Goal: Information Seeking & Learning: Learn about a topic

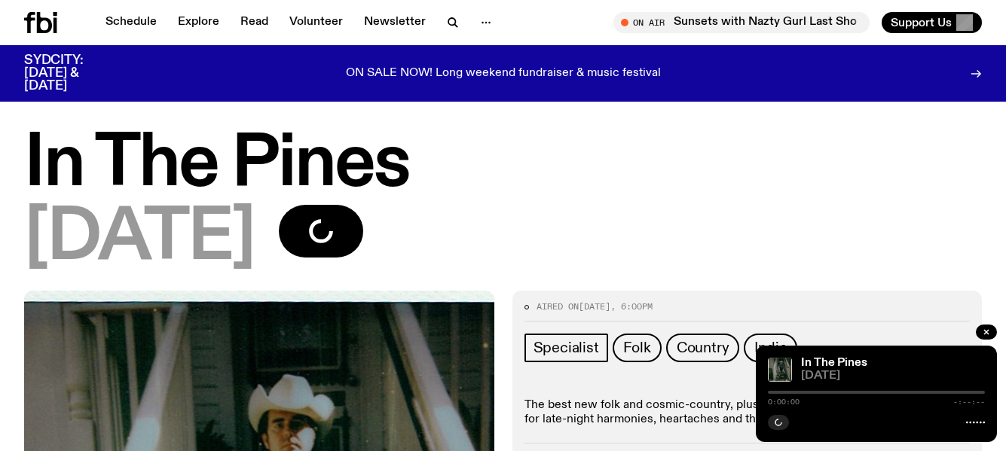
scroll to position [105, 0]
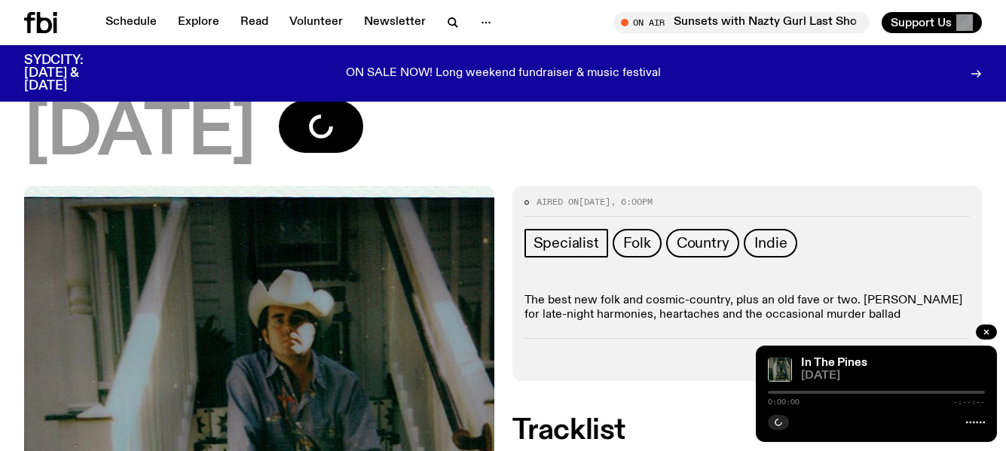
click at [124, 14] on link "Schedule" at bounding box center [130, 22] width 69 height 21
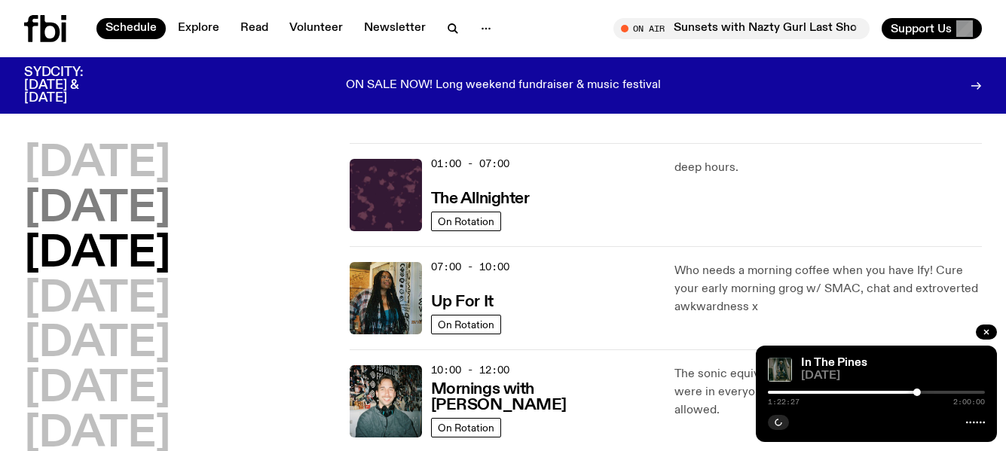
click at [170, 203] on h2 "[DATE]" at bounding box center [97, 209] width 146 height 42
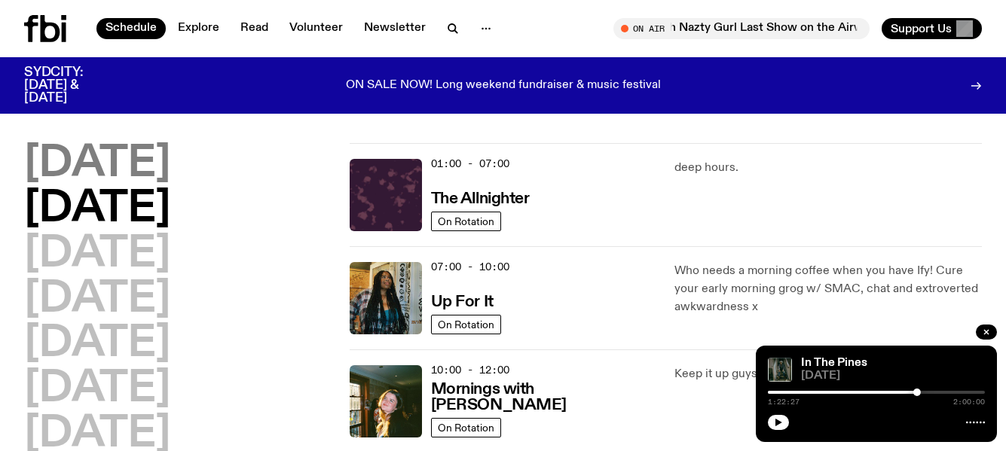
click at [93, 154] on h2 "[DATE]" at bounding box center [97, 164] width 146 height 42
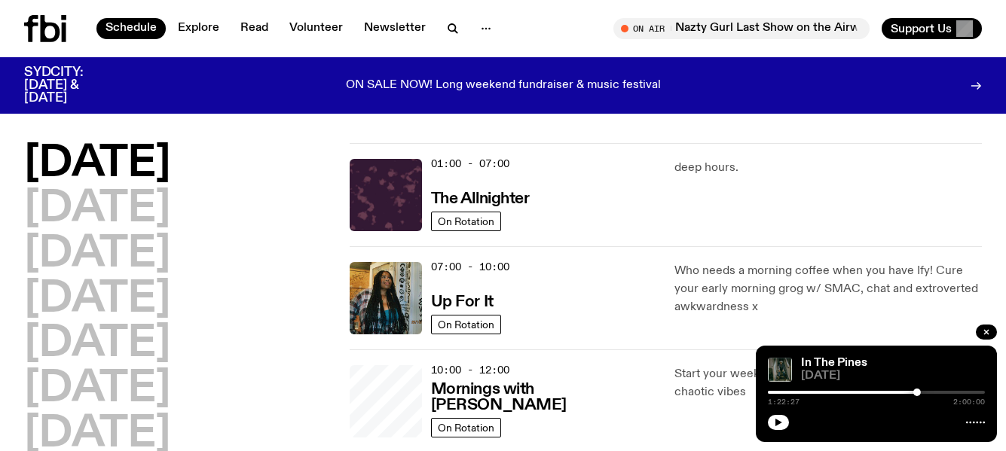
scroll to position [42, 0]
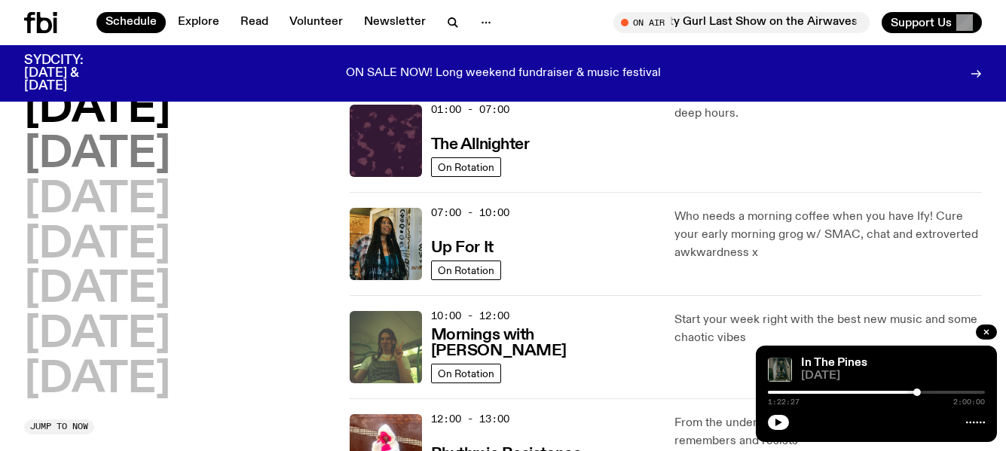
click at [169, 154] on h2 "[DATE]" at bounding box center [97, 155] width 146 height 42
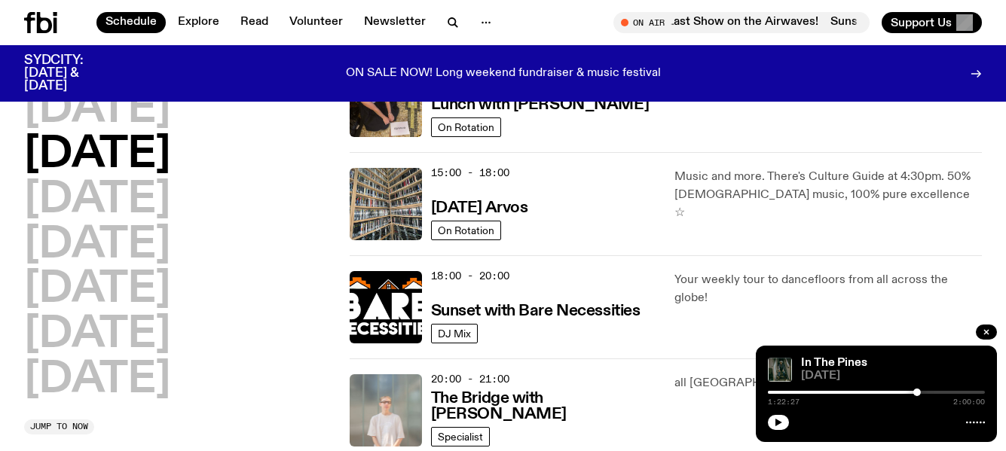
scroll to position [569, 0]
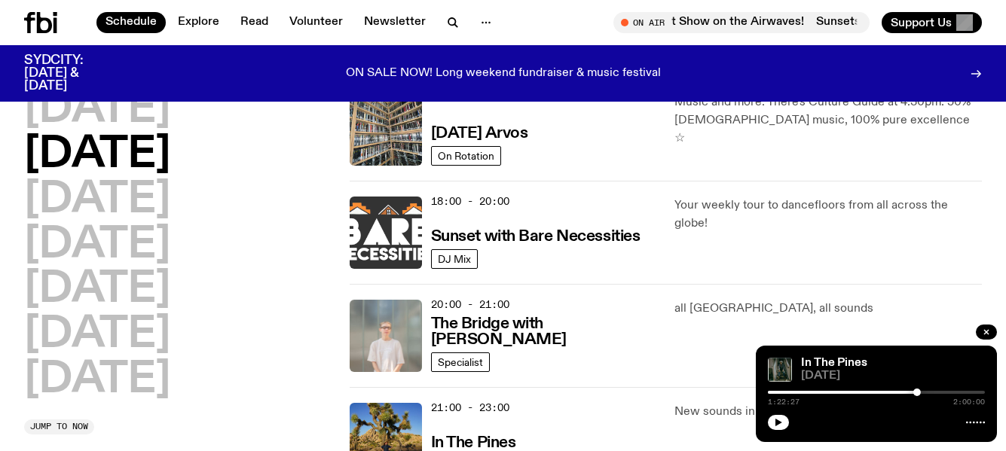
click at [386, 234] on img at bounding box center [386, 233] width 72 height 72
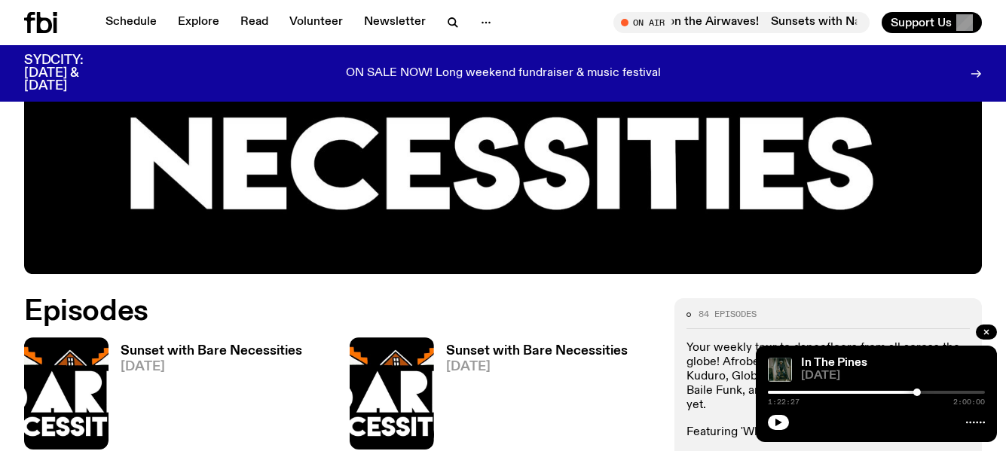
scroll to position [525, 0]
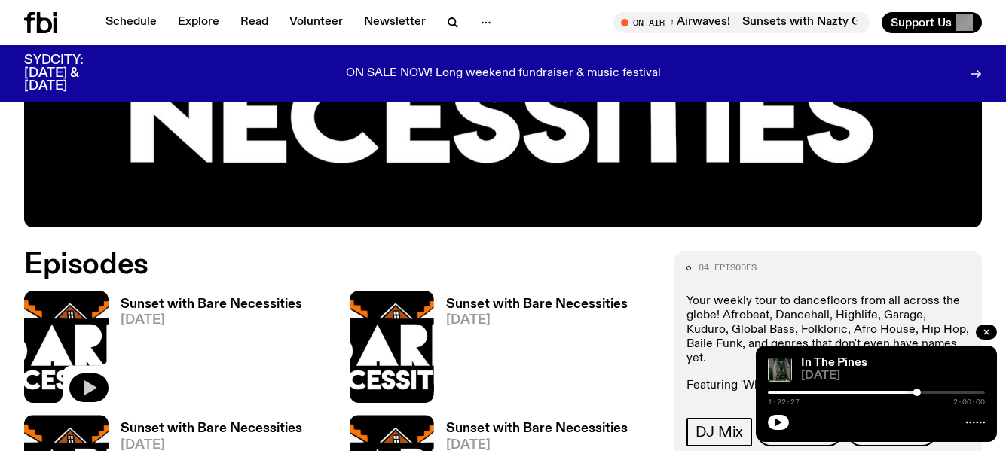
click at [81, 380] on icon "button" at bounding box center [89, 388] width 18 height 18
